Goal: Task Accomplishment & Management: Manage account settings

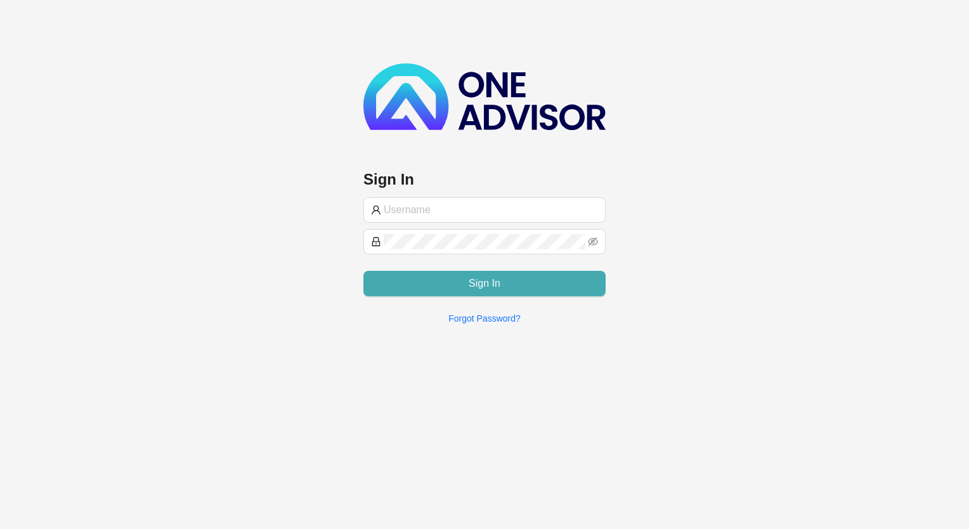
type input "[PERSON_NAME]@hvmws"
click at [490, 292] on button "Sign In" at bounding box center [484, 283] width 242 height 25
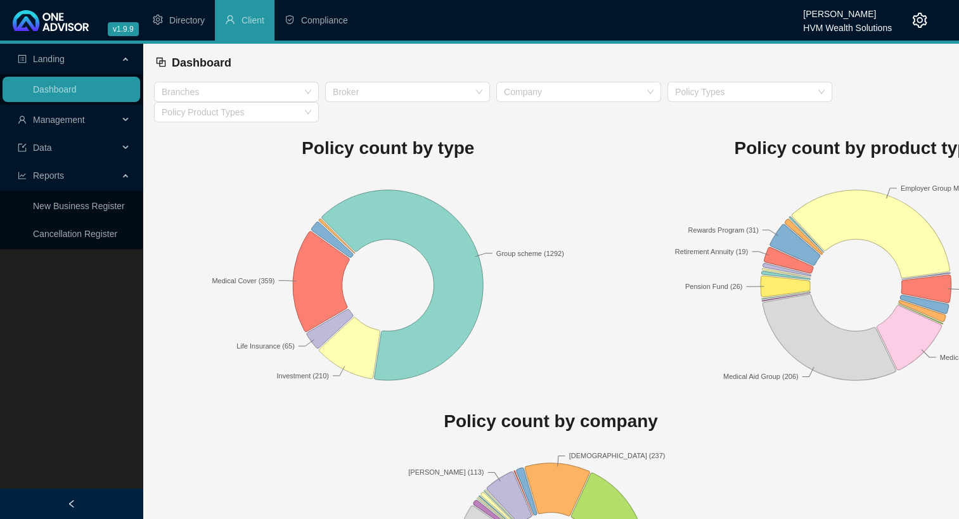
click at [925, 21] on icon "setting" at bounding box center [920, 20] width 15 height 15
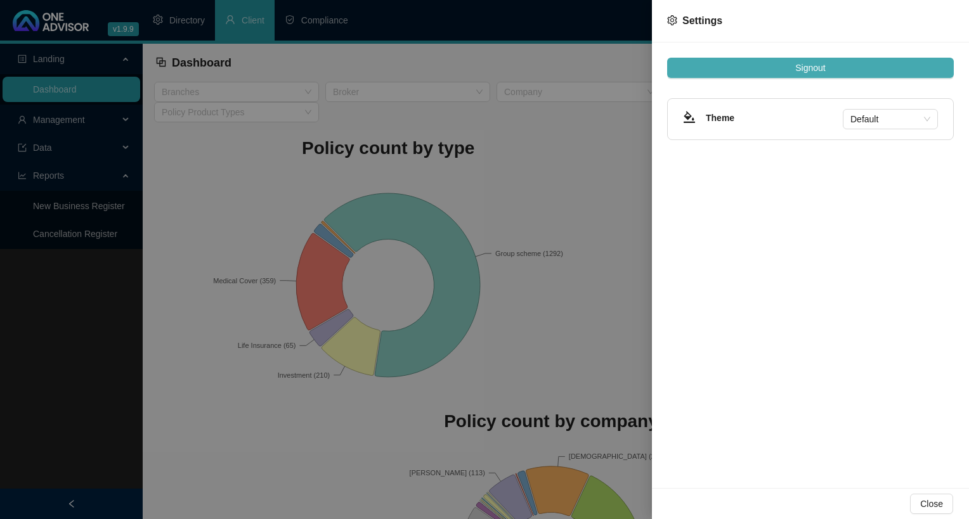
click at [805, 72] on span "Signout" at bounding box center [810, 68] width 30 height 14
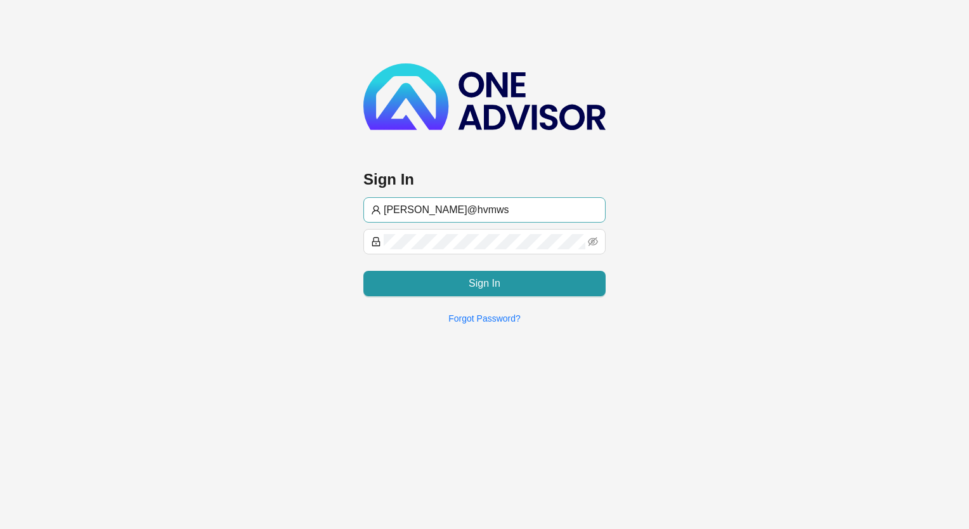
click at [510, 215] on input "[PERSON_NAME]@hvmws" at bounding box center [491, 209] width 214 height 15
type input "[EMAIL_ADDRESS][DOMAIN_NAME]"
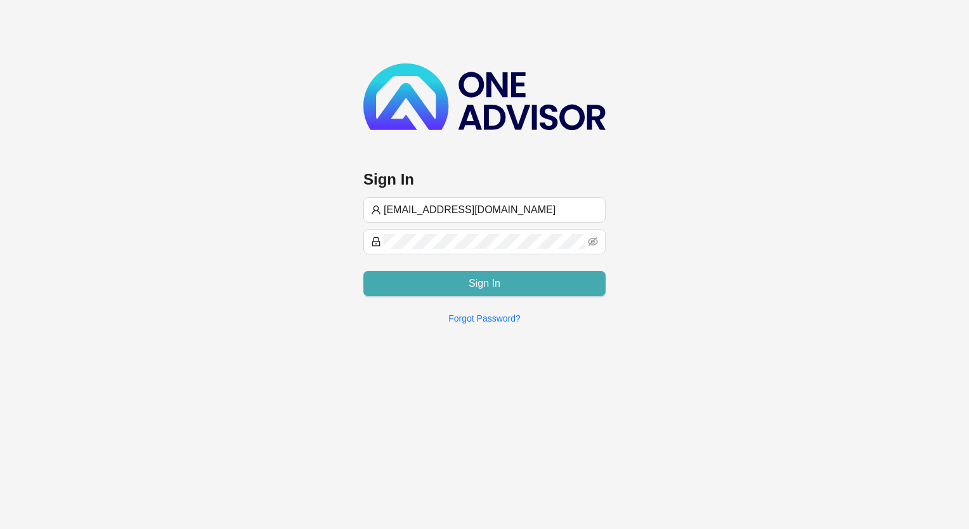
click at [479, 285] on span "Sign In" at bounding box center [485, 283] width 32 height 15
